Goal: Task Accomplishment & Management: Complete application form

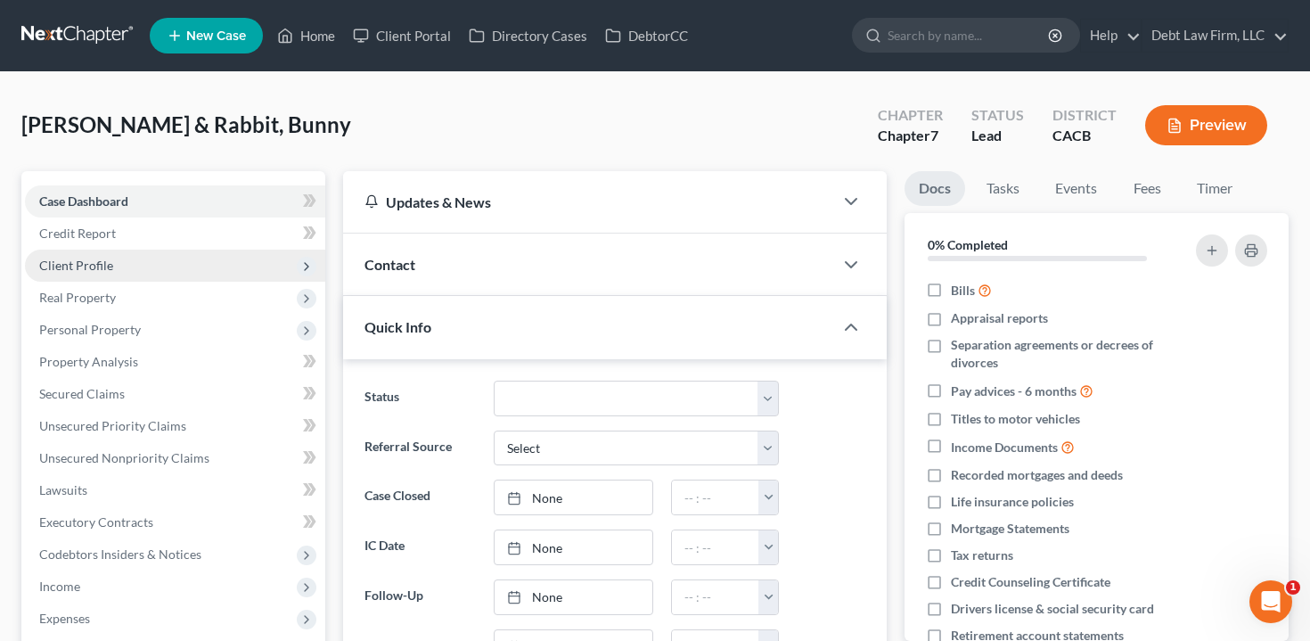
click at [109, 263] on span "Client Profile" at bounding box center [76, 265] width 74 height 15
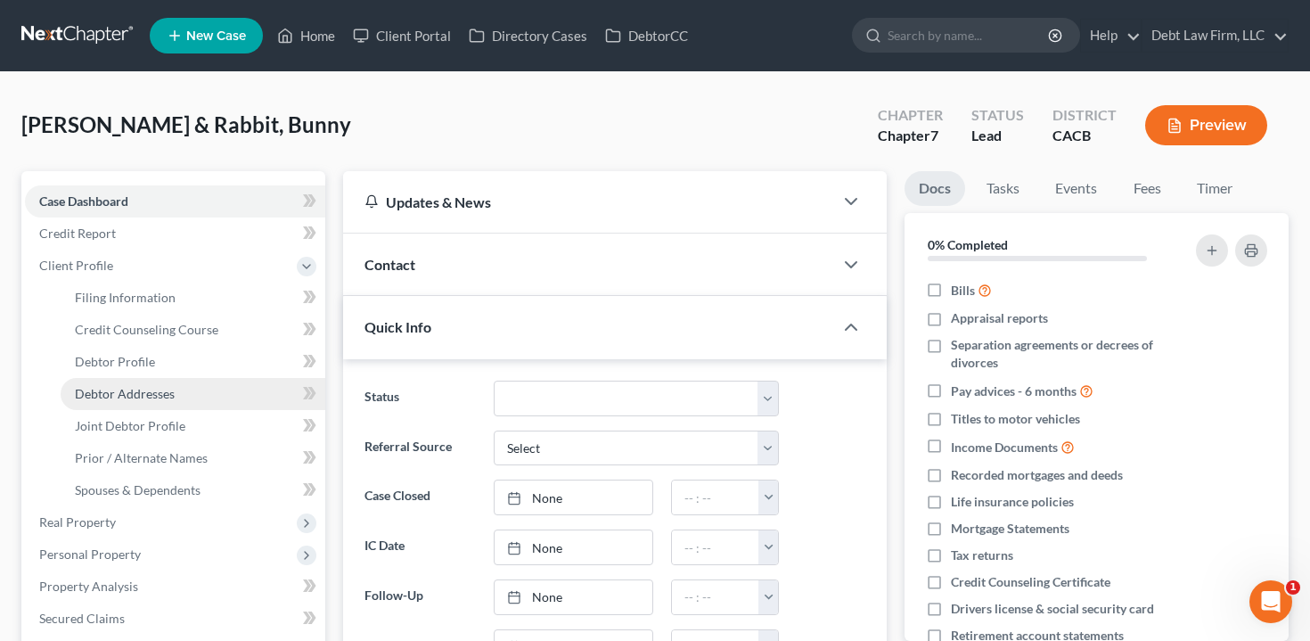
click at [120, 387] on span "Debtor Addresses" at bounding box center [125, 393] width 100 height 15
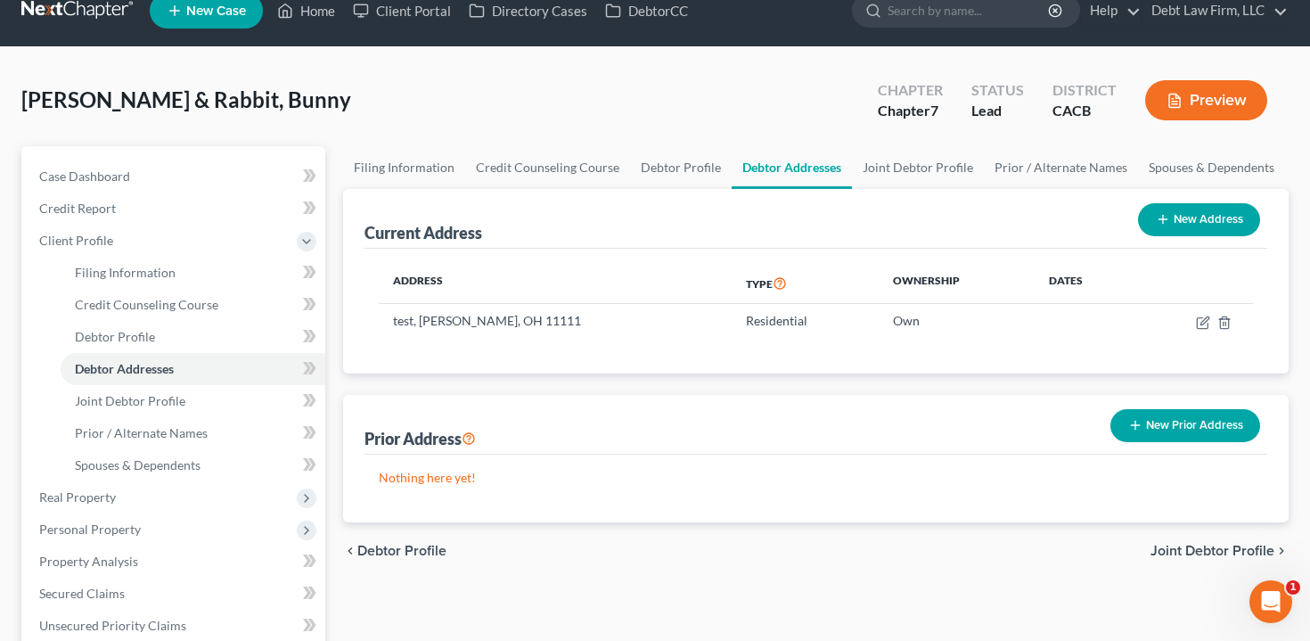
scroll to position [40, 0]
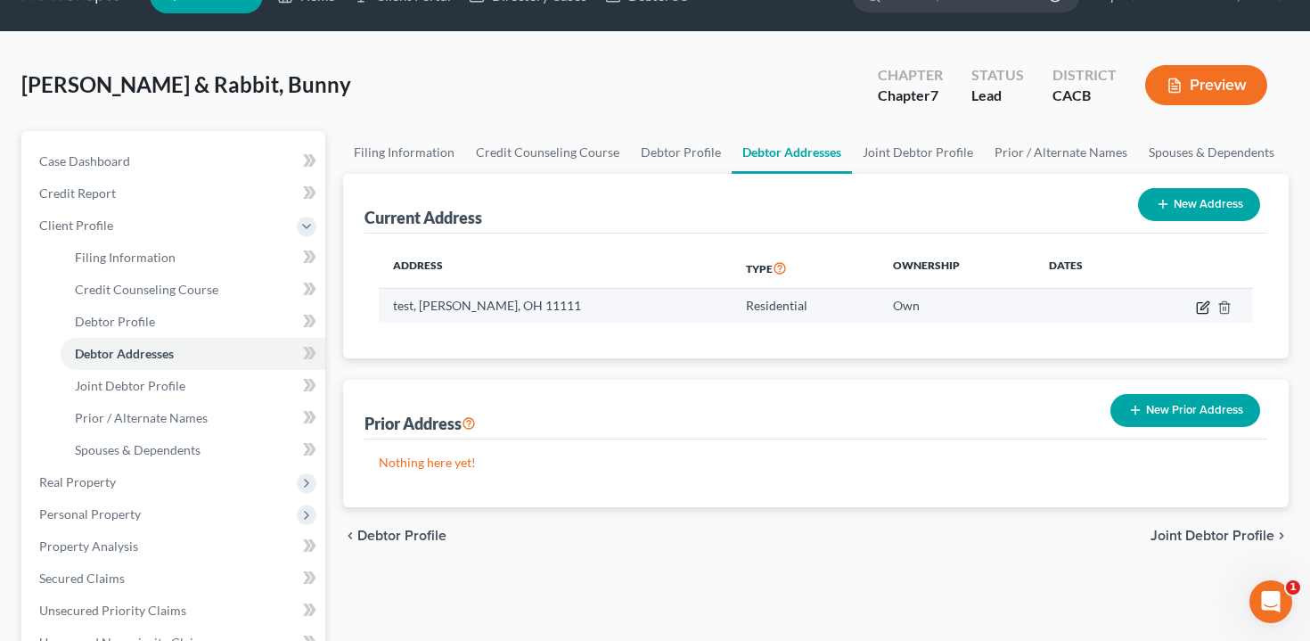
click at [1205, 311] on icon "button" at bounding box center [1203, 307] width 14 height 14
select select "36"
select select "0"
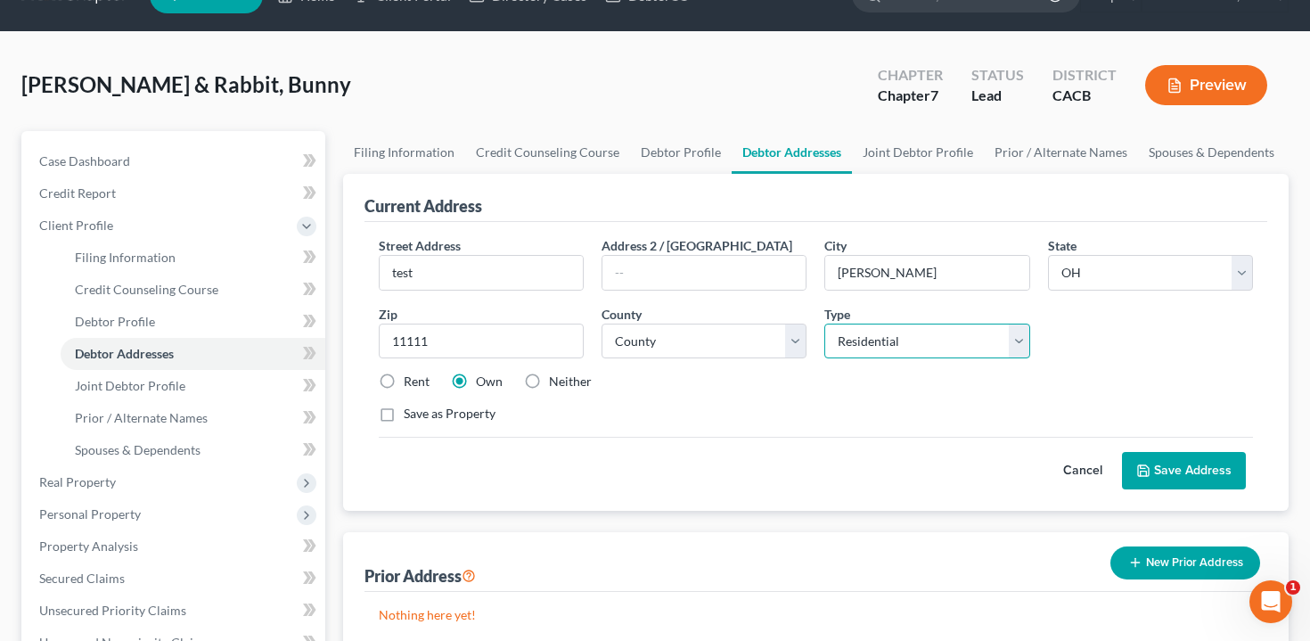
click at [888, 341] on select "Select Residential Mailing Rental Business" at bounding box center [926, 341] width 205 height 36
click at [824, 323] on select "Select Residential Mailing Rental Business" at bounding box center [926, 341] width 205 height 36
click at [404, 381] on label "Rent" at bounding box center [417, 381] width 26 height 18
click at [411, 381] on input "Rent" at bounding box center [417, 378] width 12 height 12
radio input "true"
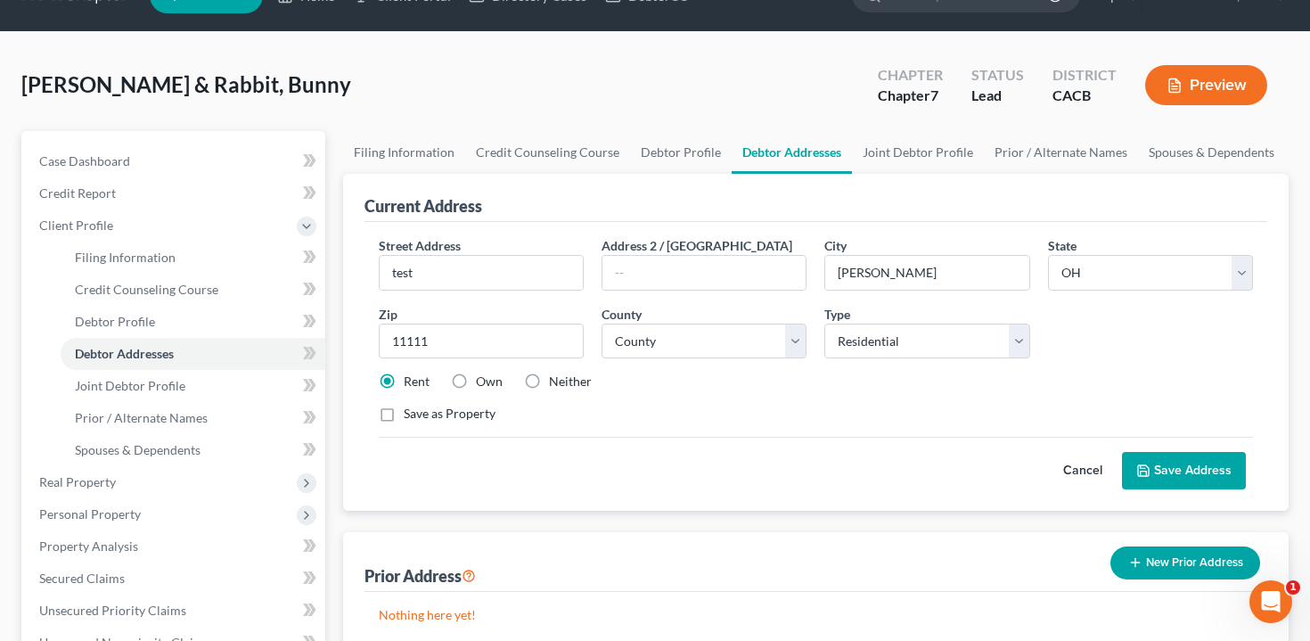
click at [1154, 458] on button "Save Address" at bounding box center [1184, 470] width 124 height 37
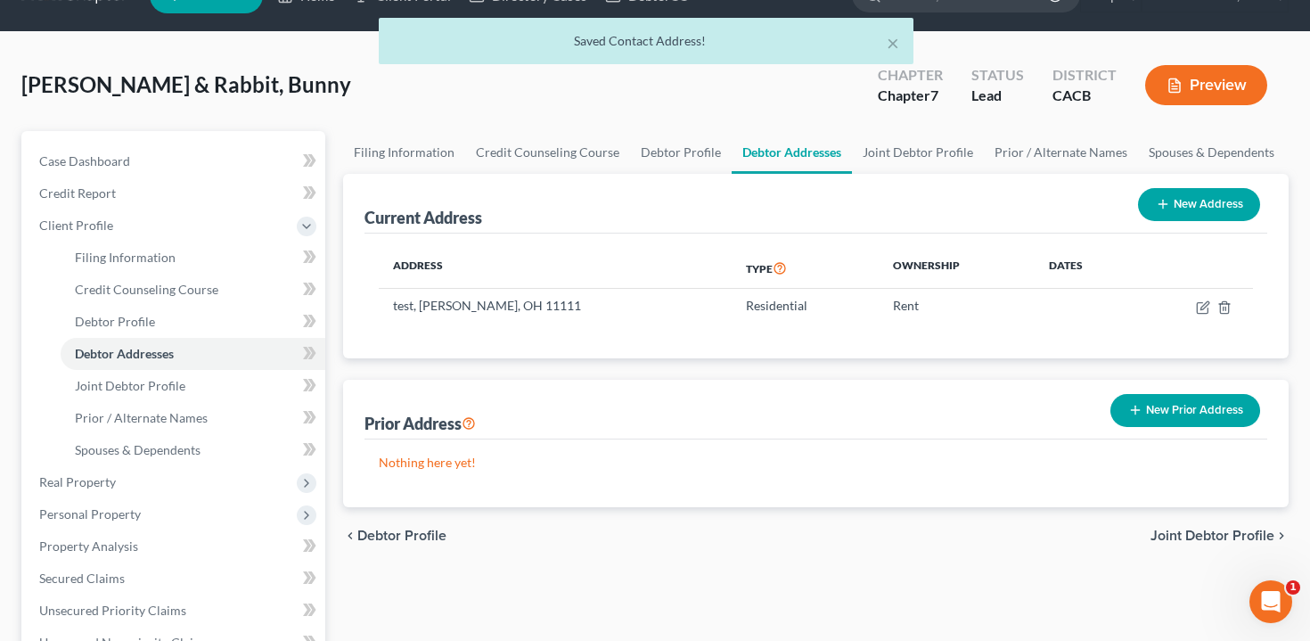
click at [1169, 411] on button "New Prior Address" at bounding box center [1185, 410] width 150 height 33
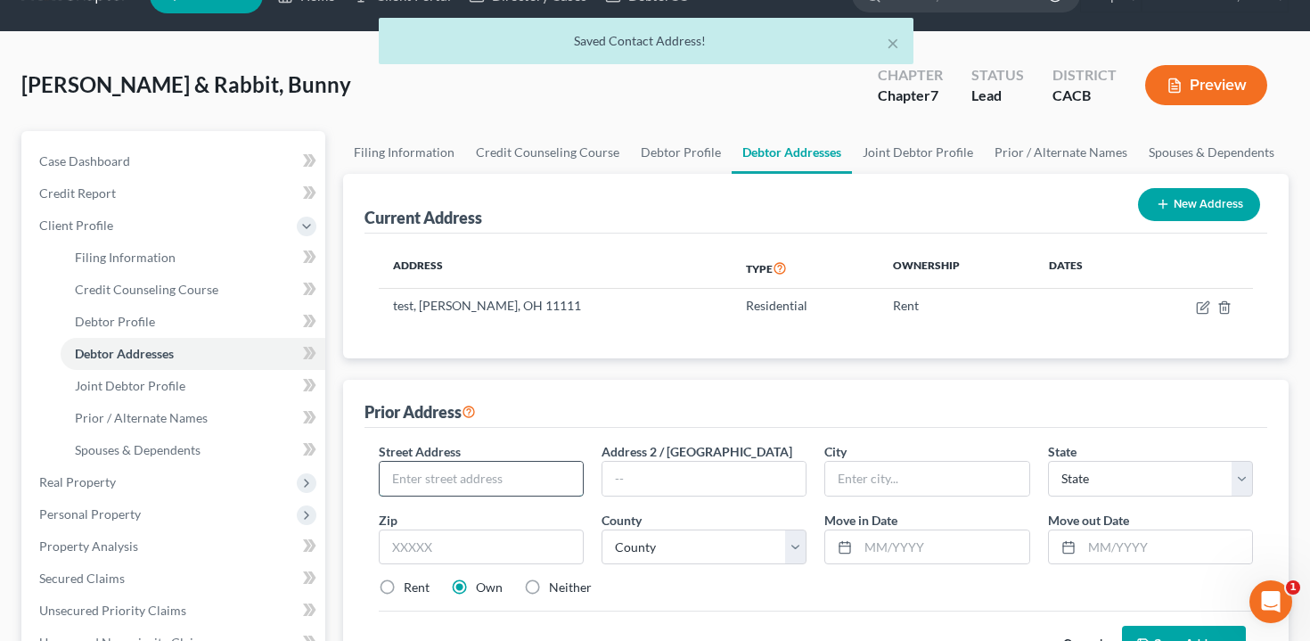
click at [486, 471] on input "text" at bounding box center [481, 479] width 203 height 34
type input "[STREET_ADDRESS]"
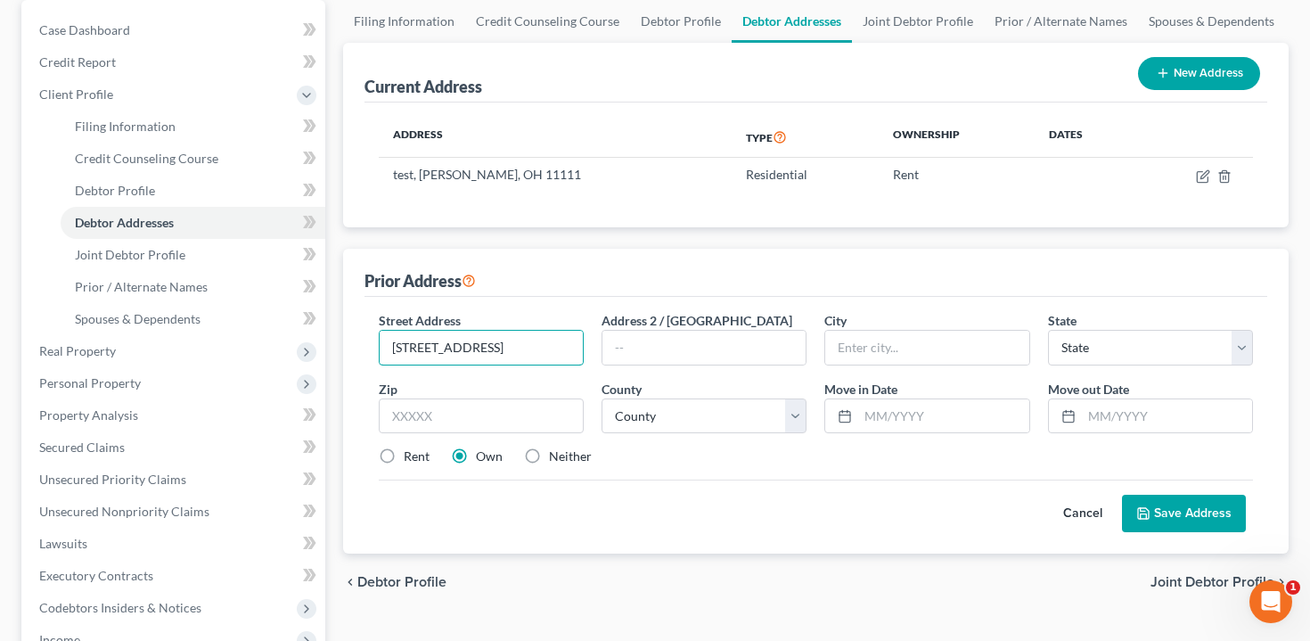
scroll to position [251, 0]
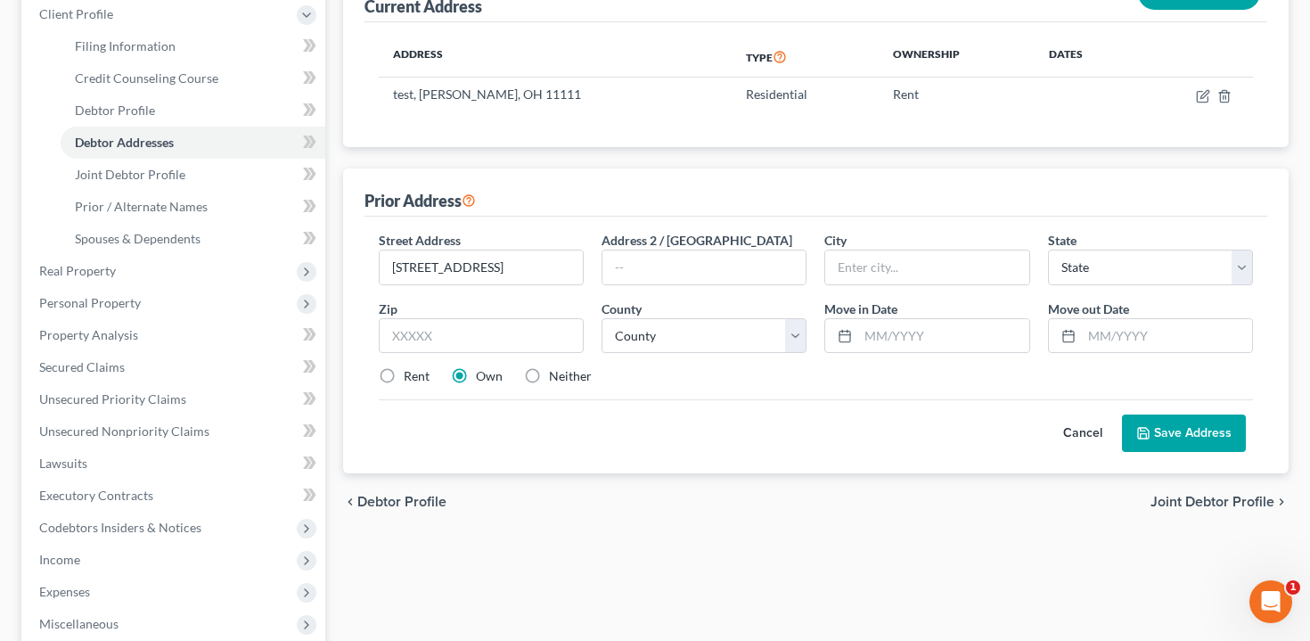
click at [1176, 430] on button "Save Address" at bounding box center [1184, 432] width 124 height 37
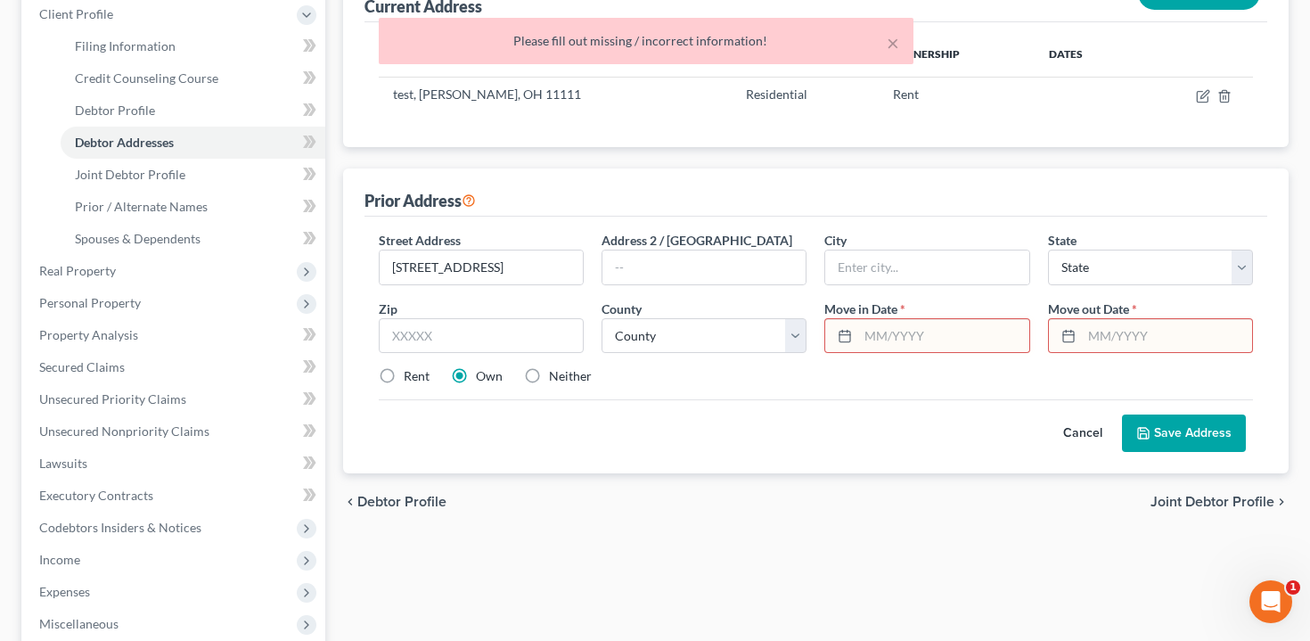
click at [1004, 349] on input "text" at bounding box center [943, 336] width 170 height 34
type input "02/2016"
click at [1096, 333] on input "text" at bounding box center [1167, 336] width 170 height 34
type input "04/2024"
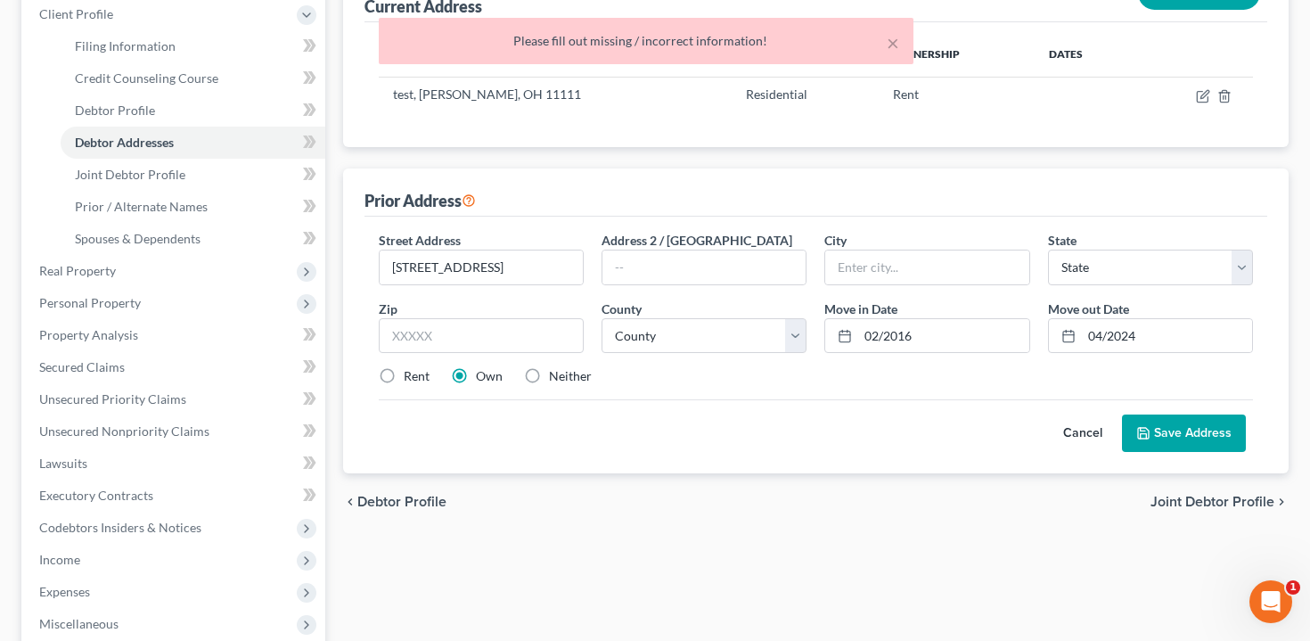
click at [1177, 435] on button "Save Address" at bounding box center [1184, 432] width 124 height 37
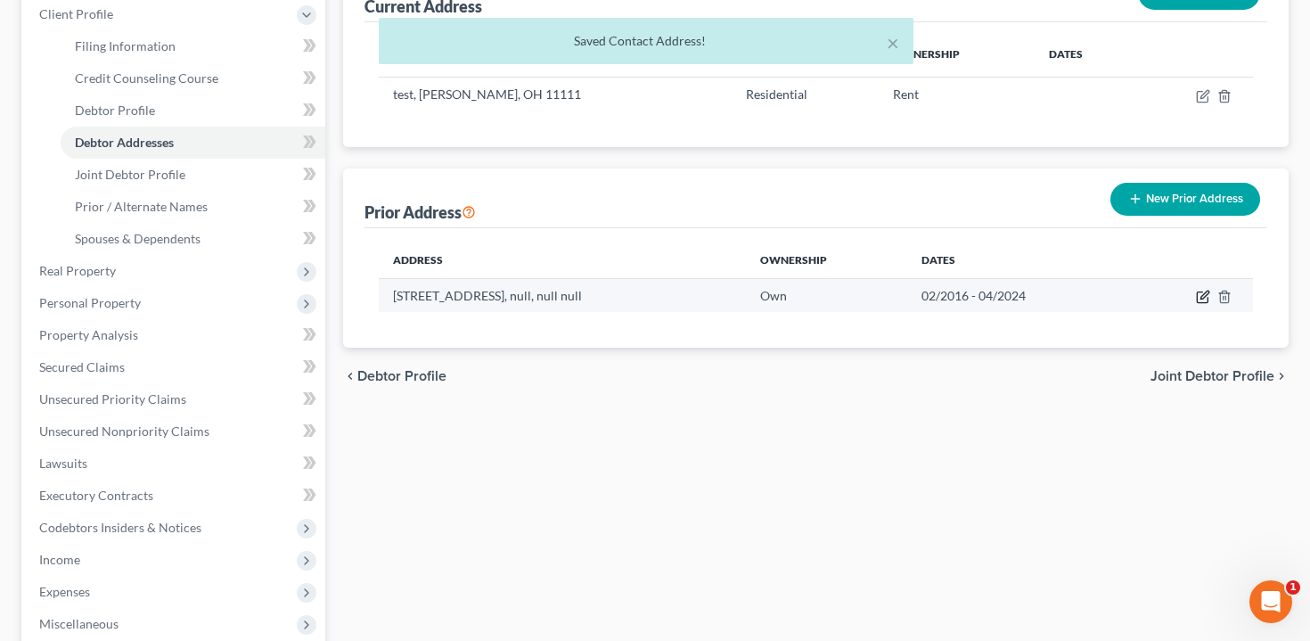
click at [1199, 292] on icon "button" at bounding box center [1202, 297] width 11 height 11
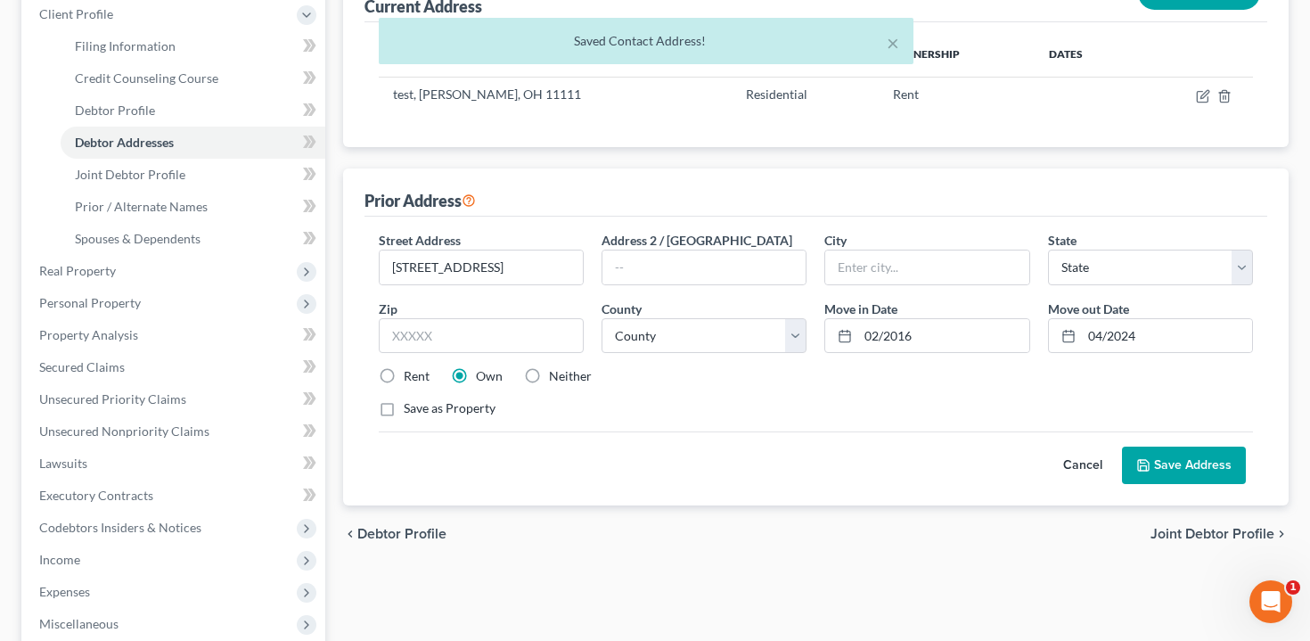
click at [1170, 463] on button "Save Address" at bounding box center [1184, 464] width 124 height 37
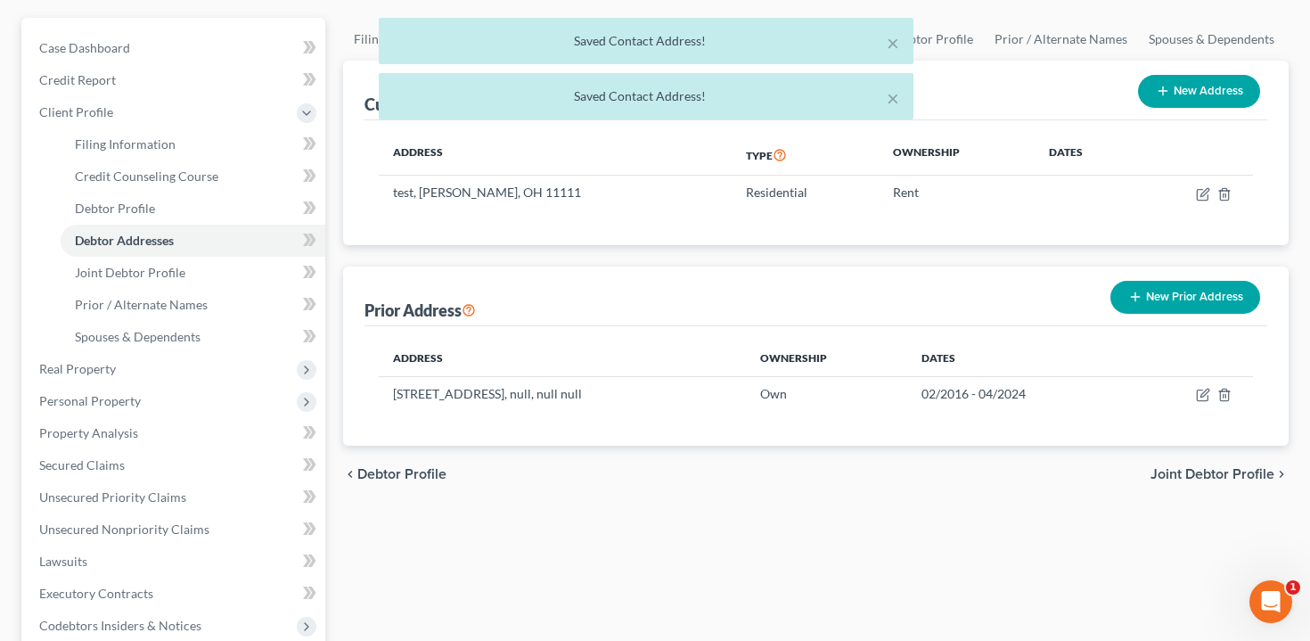
scroll to position [147, 0]
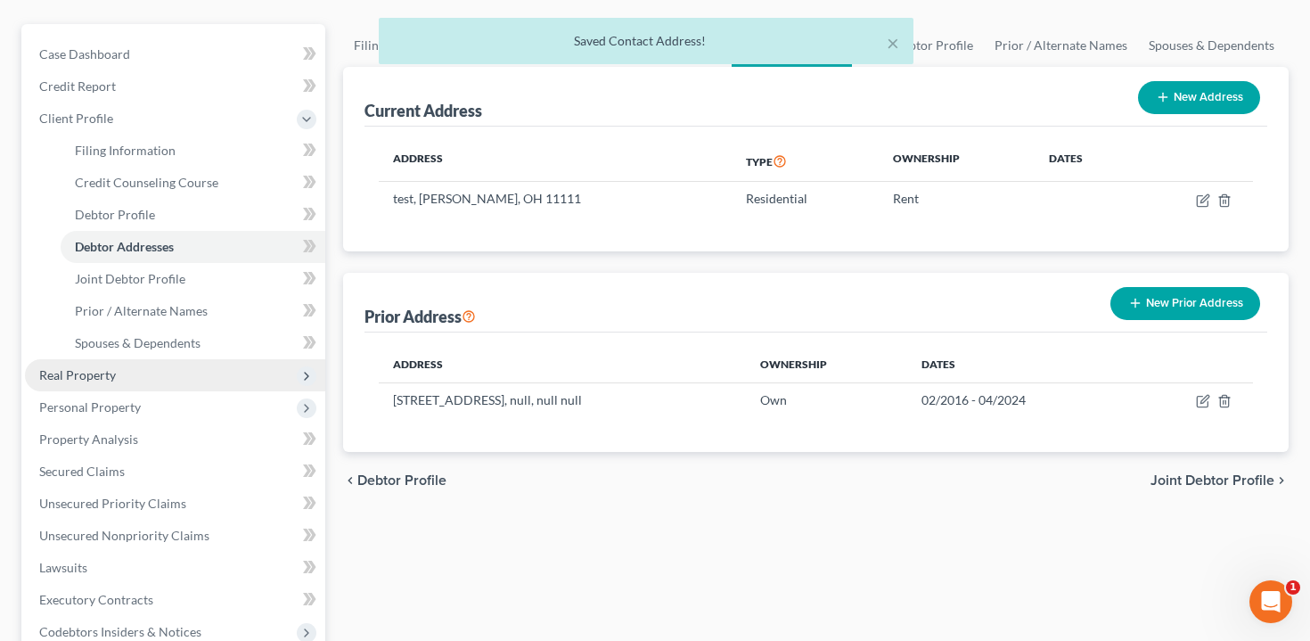
click at [130, 369] on span "Real Property" at bounding box center [175, 375] width 300 height 32
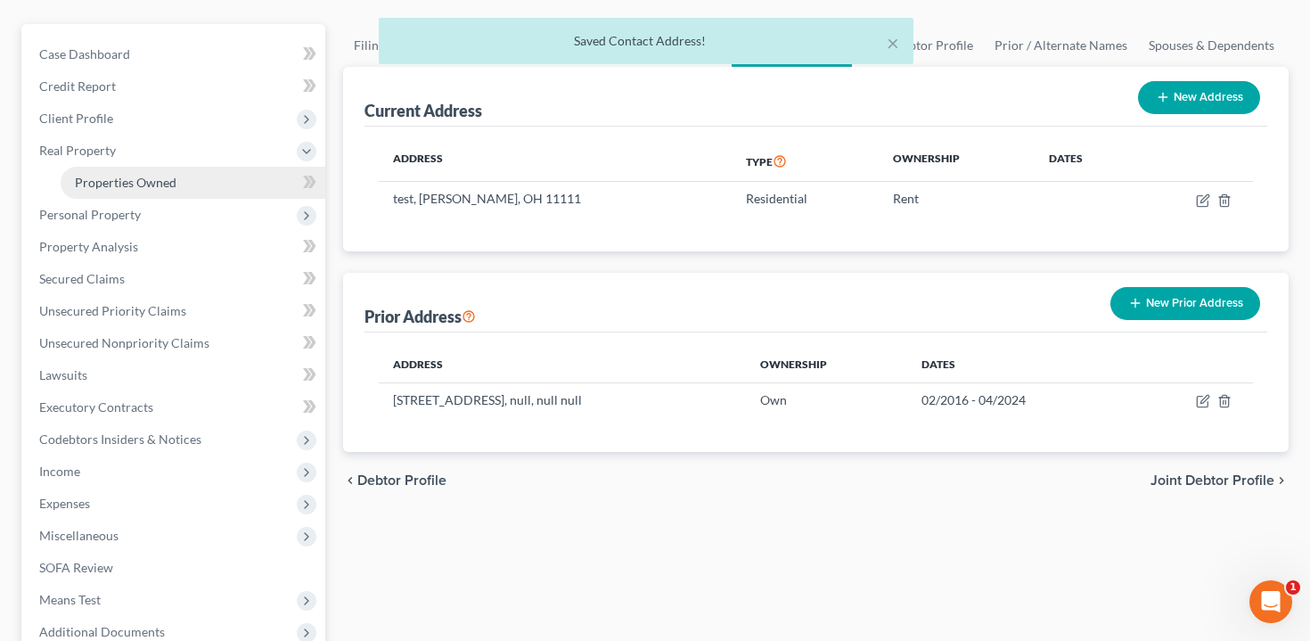
click at [183, 186] on link "Properties Owned" at bounding box center [193, 183] width 265 height 32
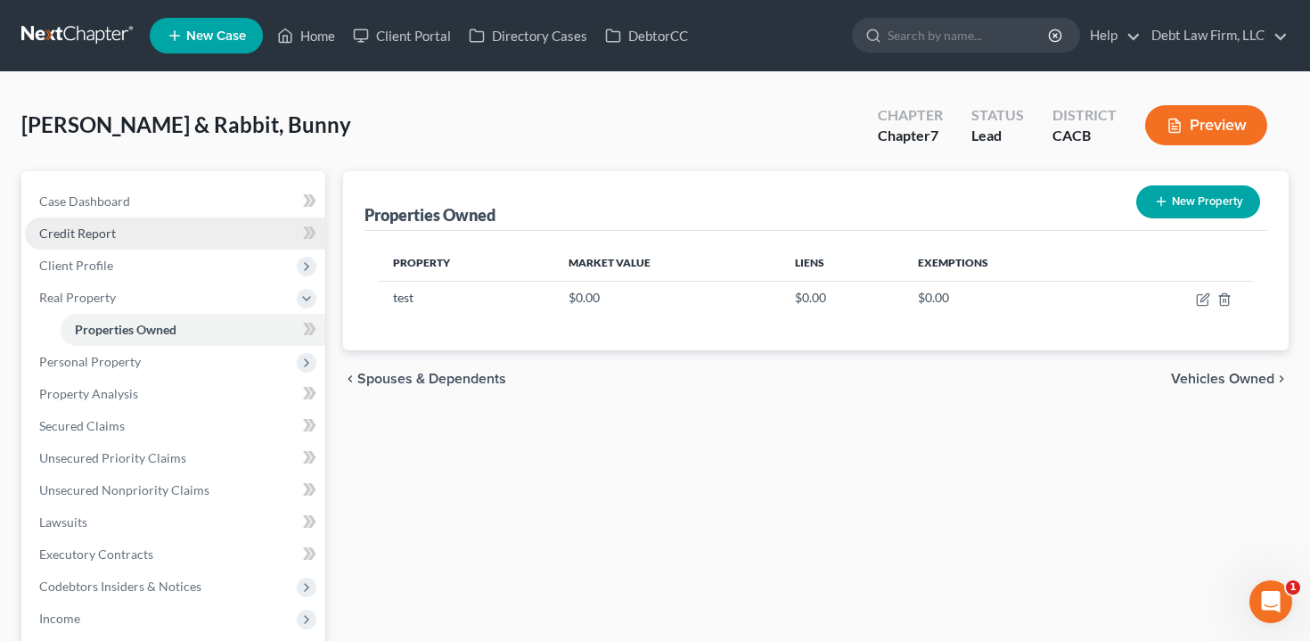
click at [211, 228] on link "Credit Report" at bounding box center [175, 233] width 300 height 32
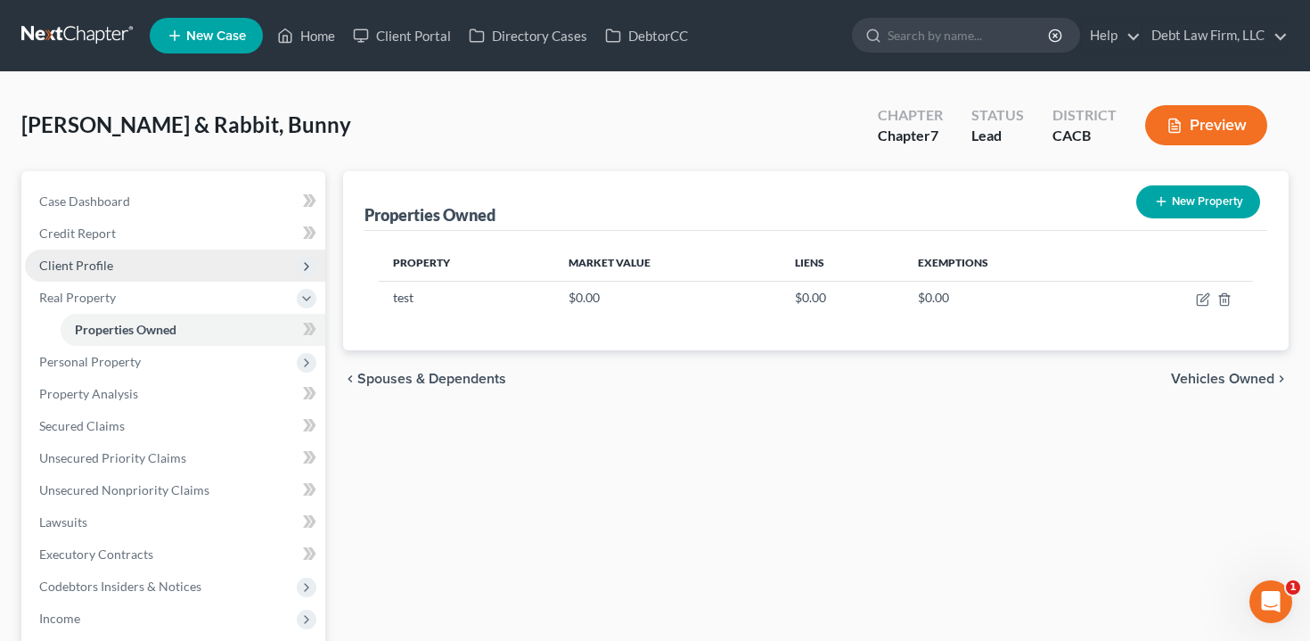
click at [196, 263] on span "Client Profile" at bounding box center [175, 266] width 300 height 32
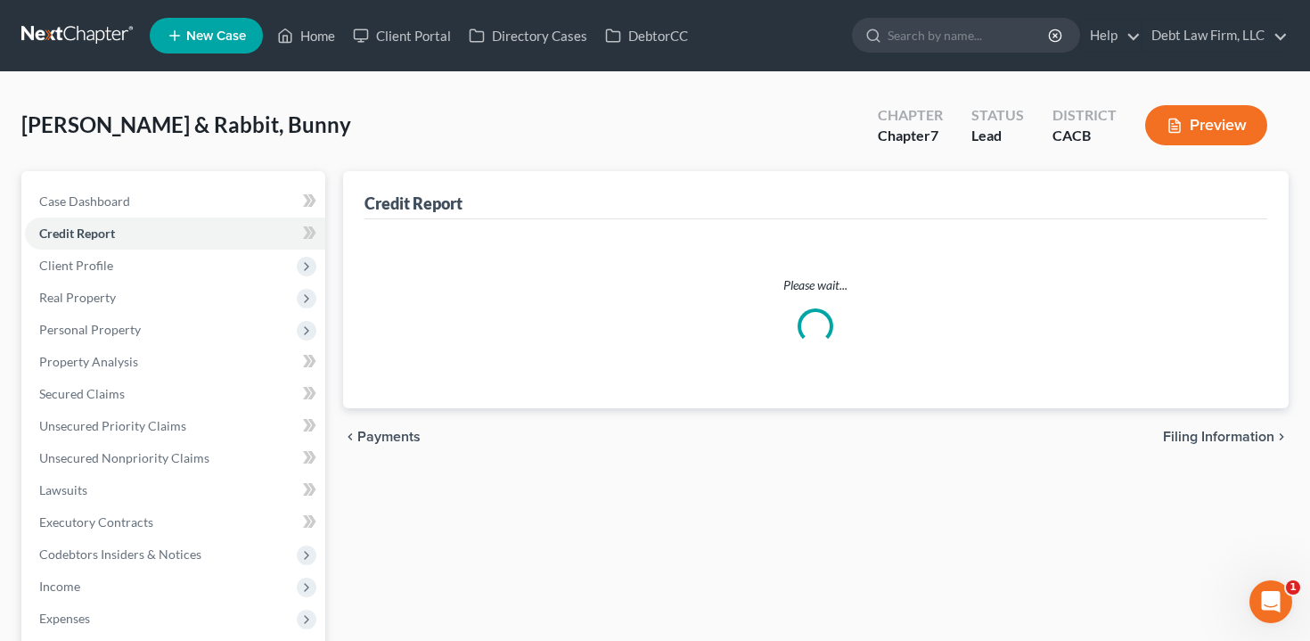
click at [195, 291] on link "Filing Information" at bounding box center [193, 298] width 265 height 32
select select "1"
select select "0"
select select "36"
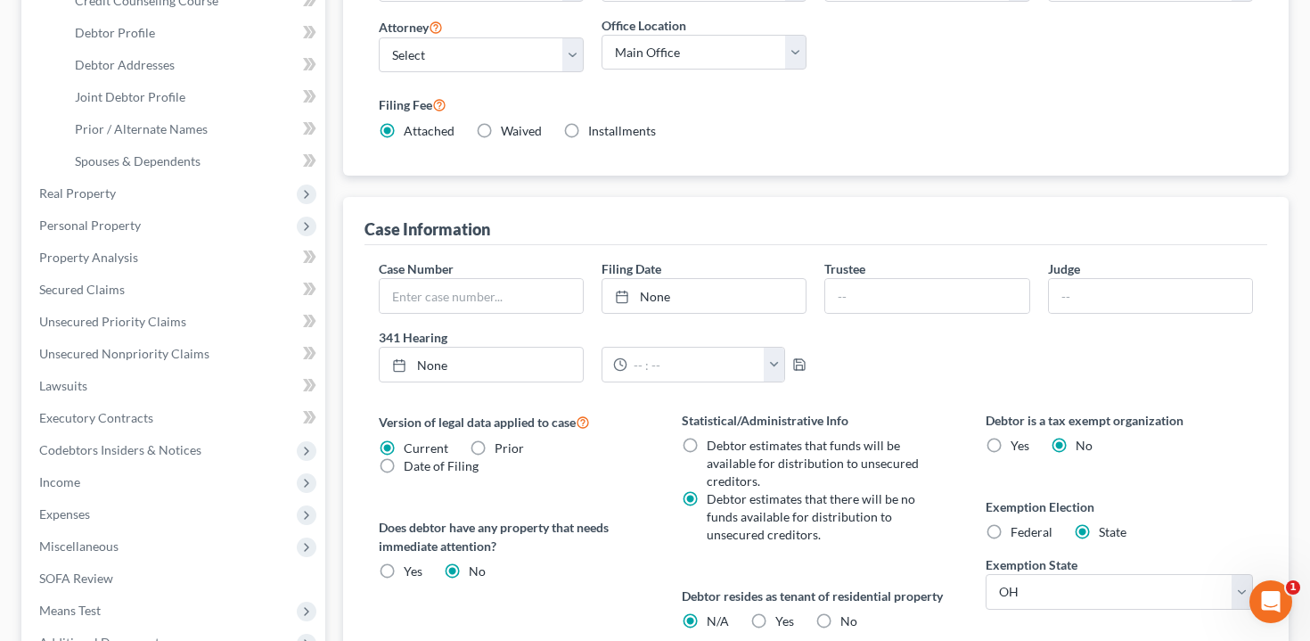
scroll to position [333, 0]
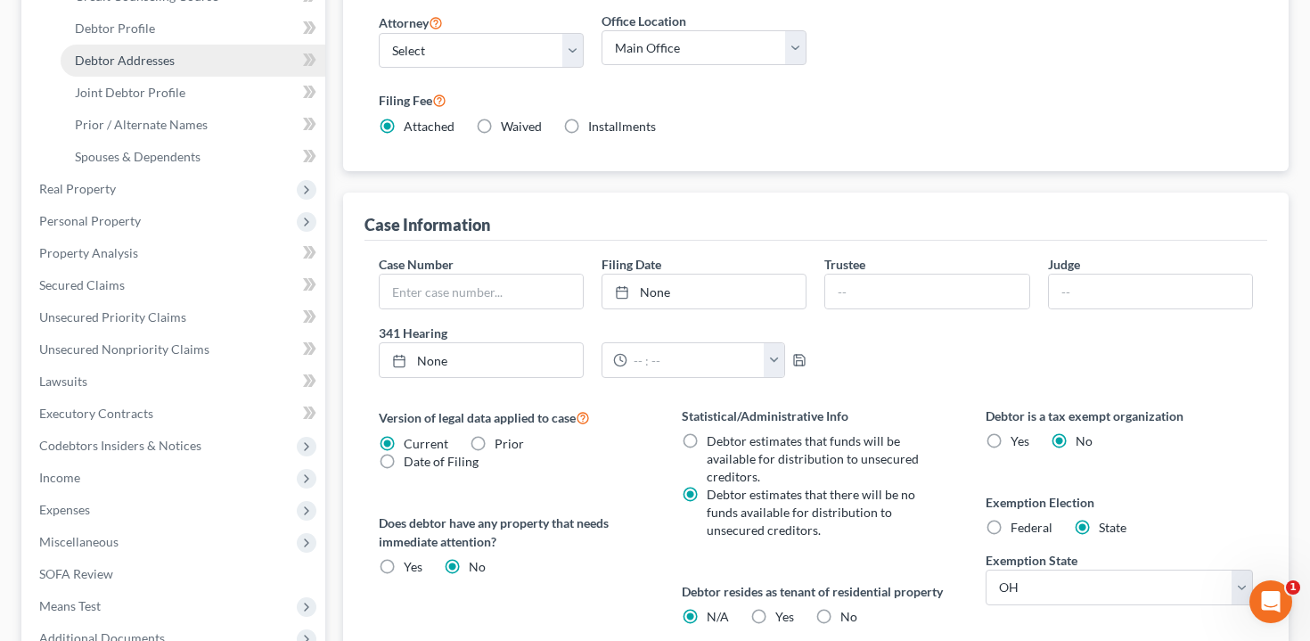
click at [209, 59] on link "Debtor Addresses" at bounding box center [193, 61] width 265 height 32
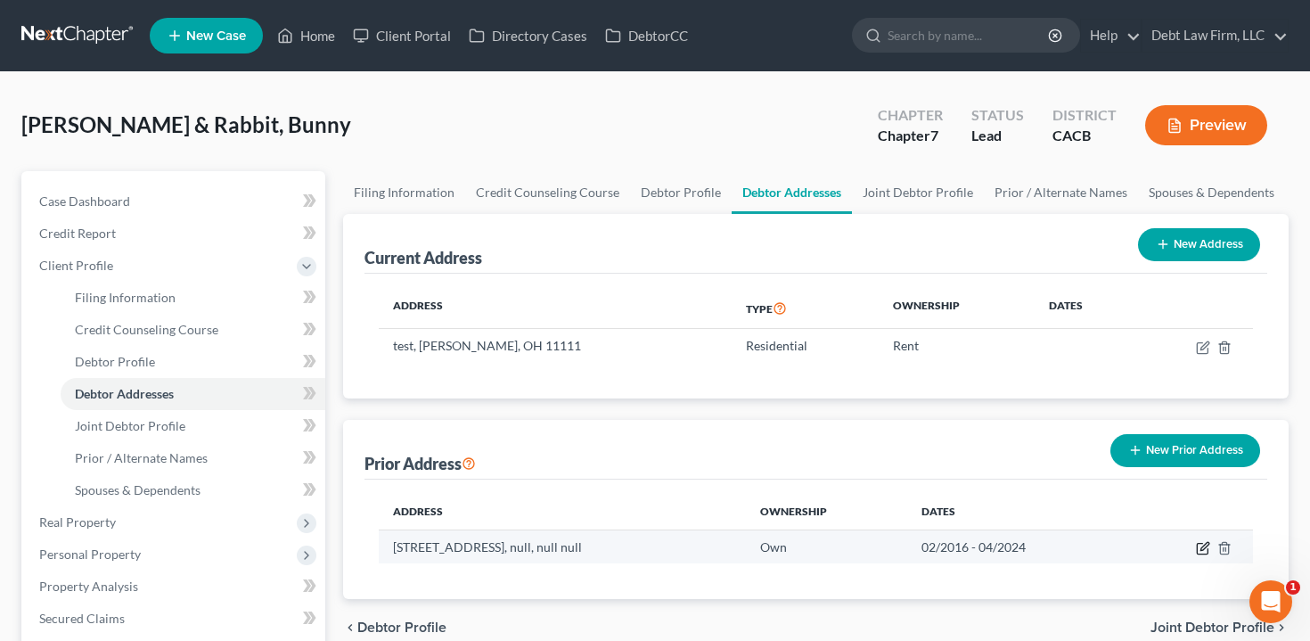
click at [1201, 545] on icon "button" at bounding box center [1203, 548] width 14 height 14
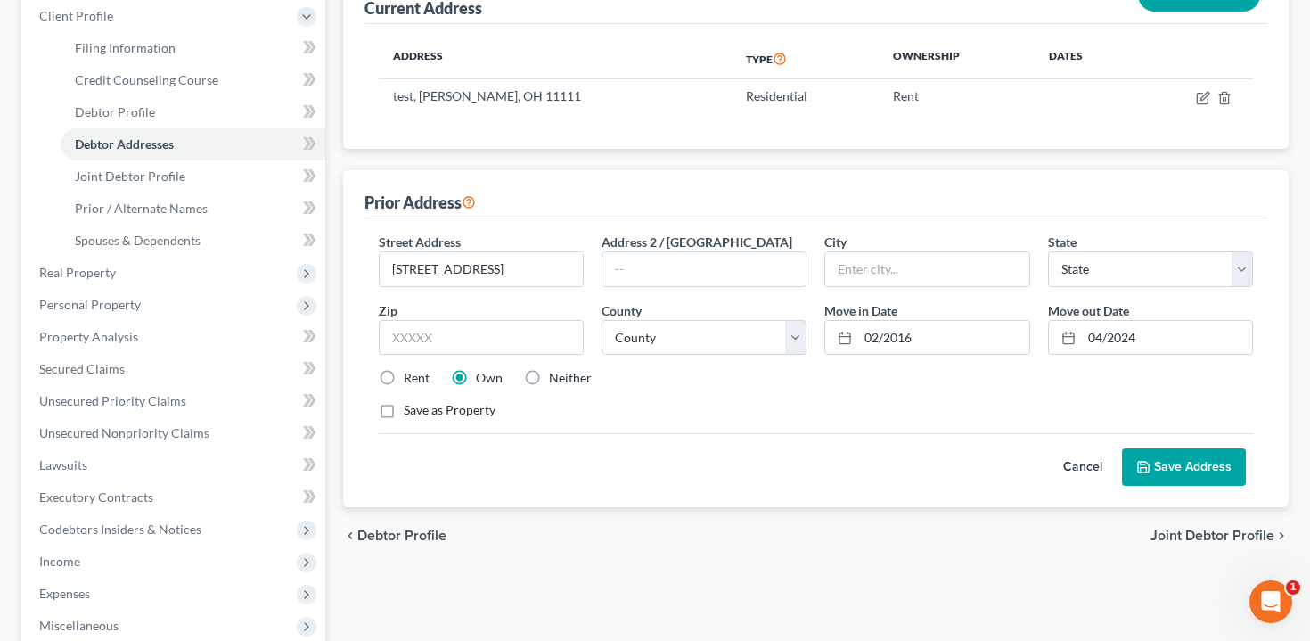
scroll to position [356, 0]
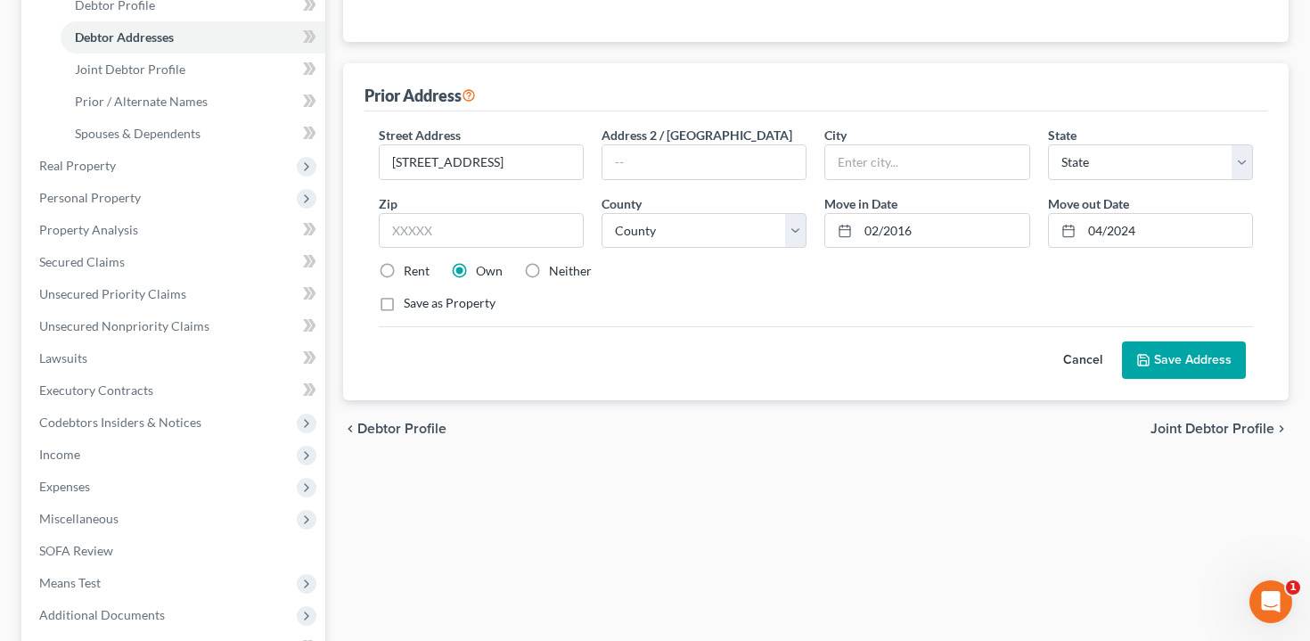
click at [404, 300] on label "Save as Property" at bounding box center [450, 303] width 92 height 18
click at [411, 300] on input "Save as Property" at bounding box center [417, 300] width 12 height 12
checkbox input "true"
click at [1175, 371] on button "Save Address" at bounding box center [1184, 359] width 124 height 37
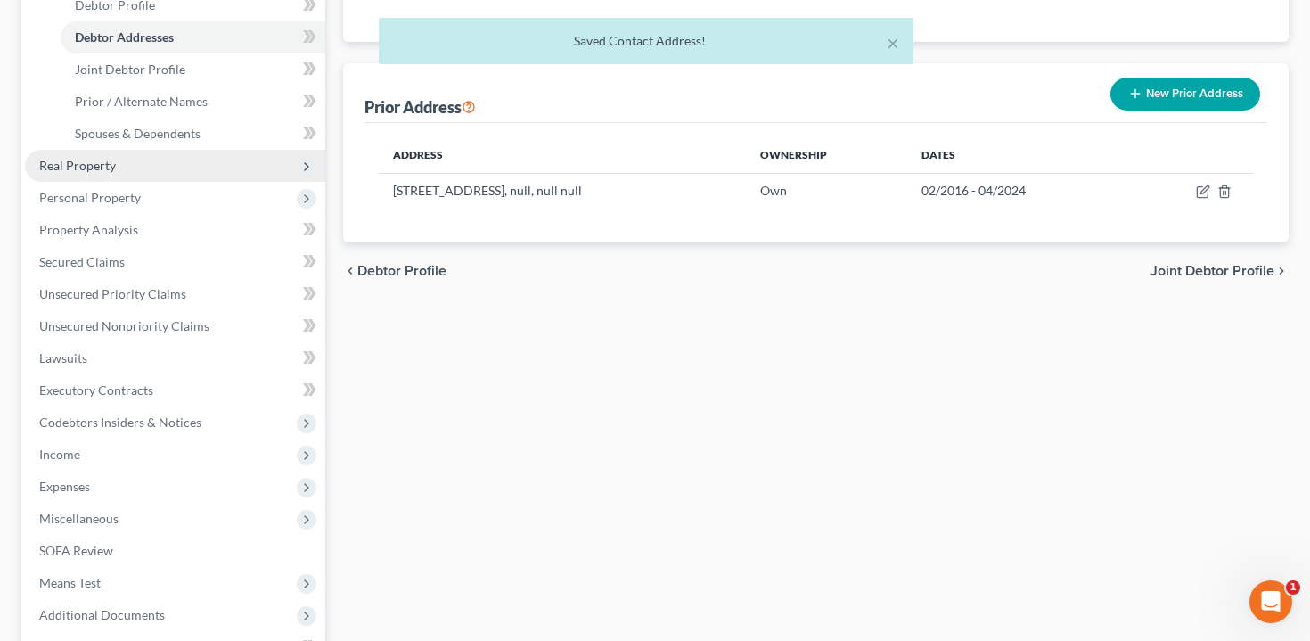
click at [158, 162] on span "Real Property" at bounding box center [175, 166] width 300 height 32
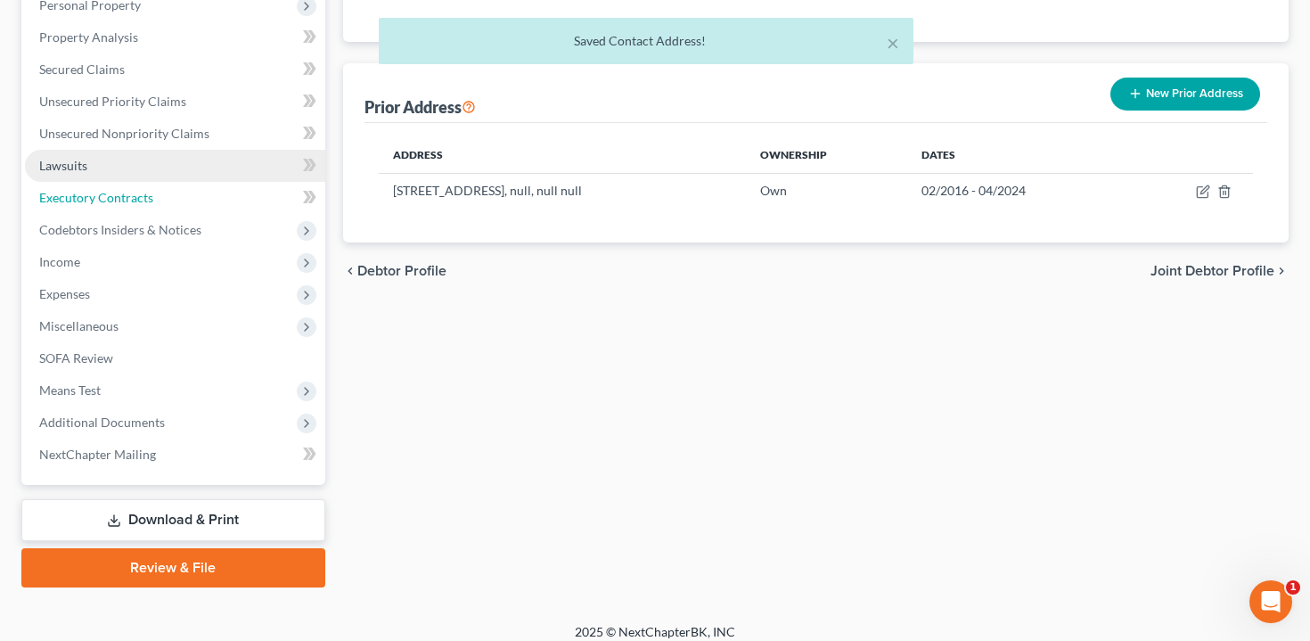
click at [158, 193] on link "Executory Contracts" at bounding box center [175, 198] width 300 height 32
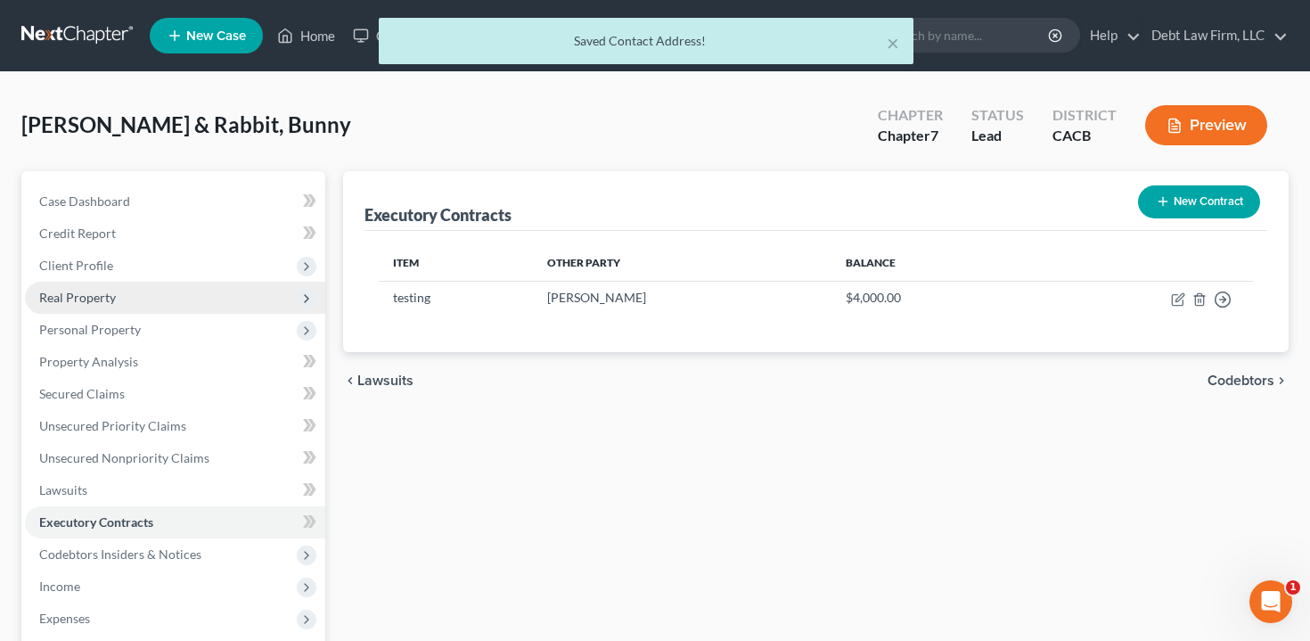
click at [128, 299] on span "Real Property" at bounding box center [175, 298] width 300 height 32
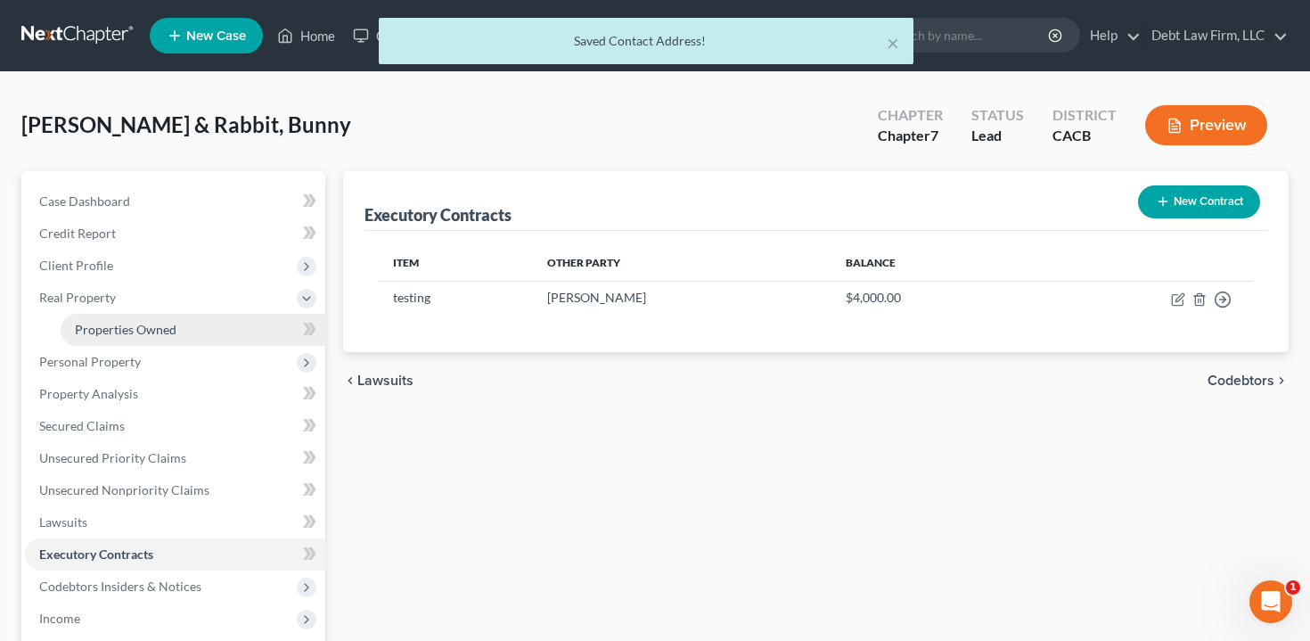
click at [127, 314] on link "Properties Owned" at bounding box center [193, 330] width 265 height 32
